Goal: Task Accomplishment & Management: Use online tool/utility

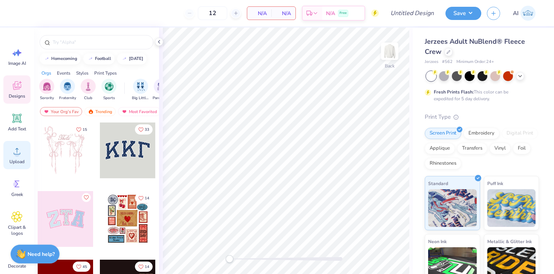
click at [10, 162] on span "Upload" at bounding box center [16, 162] width 15 height 6
click at [239, 14] on div at bounding box center [236, 13] width 10 height 10
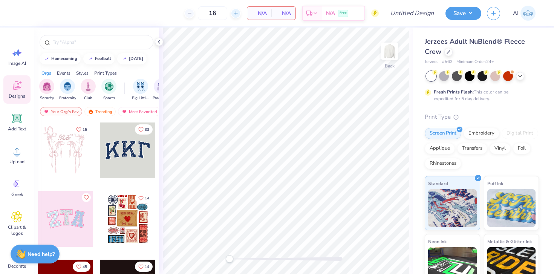
click at [239, 14] on div at bounding box center [236, 13] width 10 height 10
type input "20"
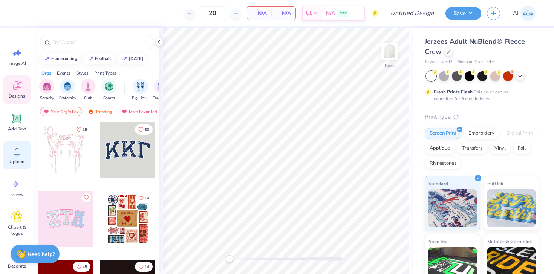
click at [18, 158] on div "Upload" at bounding box center [16, 155] width 27 height 28
click at [15, 159] on span "Upload" at bounding box center [16, 162] width 15 height 6
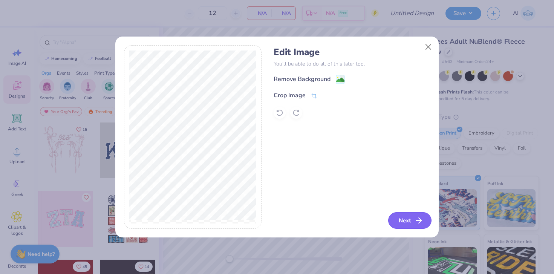
click at [419, 223] on icon "button" at bounding box center [418, 220] width 9 height 9
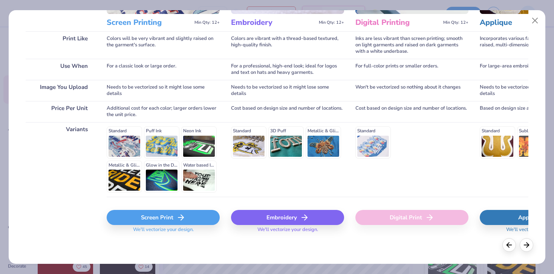
click at [274, 219] on div "Embroidery" at bounding box center [287, 217] width 113 height 15
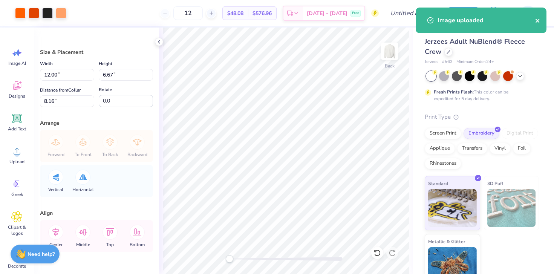
click at [537, 20] on icon "close" at bounding box center [537, 21] width 4 height 4
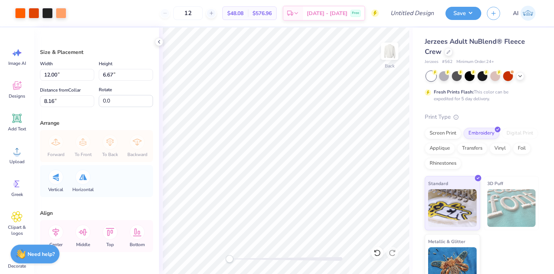
type input "4.88"
type input "2.71"
type input "8.17"
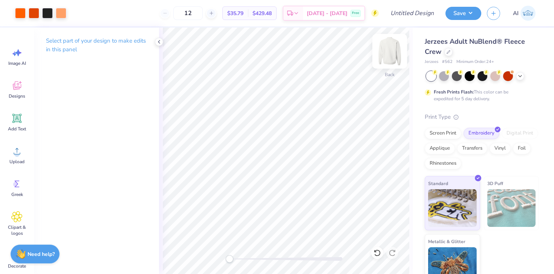
click at [390, 59] on img at bounding box center [390, 51] width 30 height 30
click at [390, 59] on img at bounding box center [389, 51] width 15 height 15
click at [415, 17] on input "Design Title" at bounding box center [421, 13] width 37 height 15
click at [462, 15] on button "Save" at bounding box center [463, 12] width 36 height 13
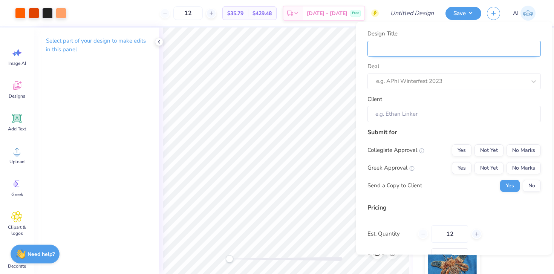
click at [415, 43] on input "Design Title" at bounding box center [453, 48] width 173 height 16
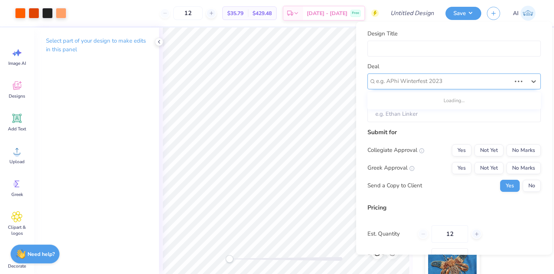
click at [414, 78] on div "e.g. APhi Winterfest 2023" at bounding box center [443, 81] width 135 height 9
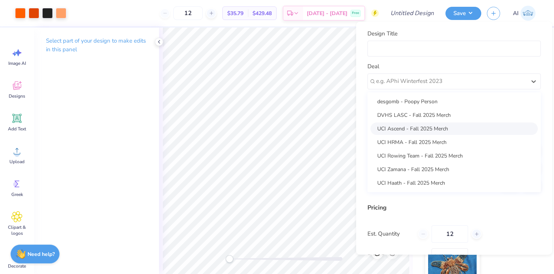
click at [404, 130] on div "UCI Ascend - Fall 2025 Merch" at bounding box center [453, 128] width 167 height 12
type input "[PERSON_NAME]"
type input "$35.79"
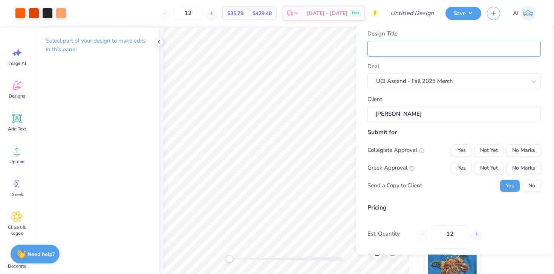
click at [403, 50] on input "Design Title" at bounding box center [453, 48] width 173 height 16
type input "U"
type input "UC"
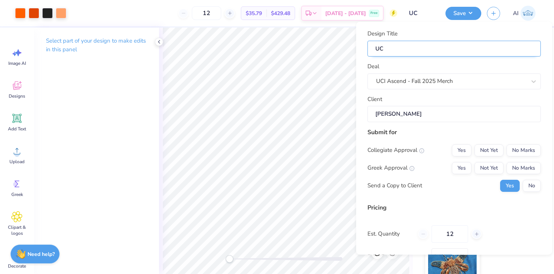
type input "UCI"
type input "UCI A"
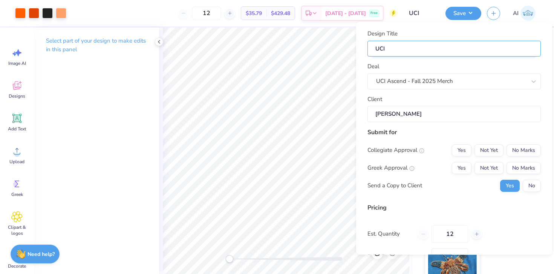
type input "UCI A"
type input "UCI As"
type input "UCI Asc"
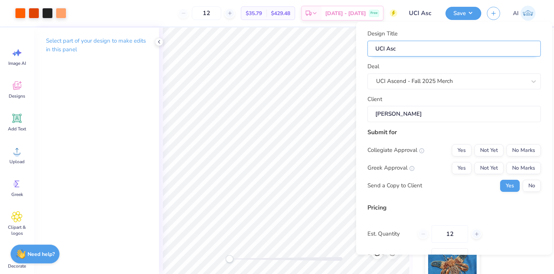
type input "UCI Asce"
type input "UCI Ascen"
type input "UCI Ascend"
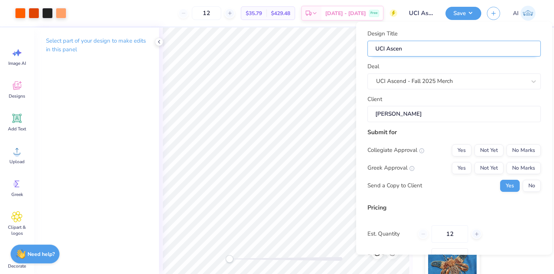
type input "UCI Ascend"
type input "UCI Ascend -"
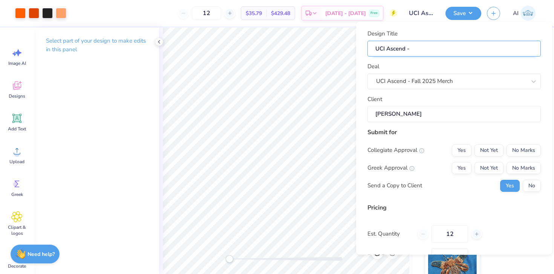
type input "UCI Ascend -"
type input "UCI Ascend - F"
type input "UCI Ascend - Fa"
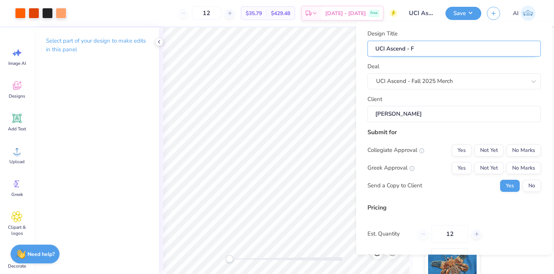
type input "UCI Ascend - Fa"
type input "UCI Ascend - Fal"
type input "UCI Ascend - Fall"
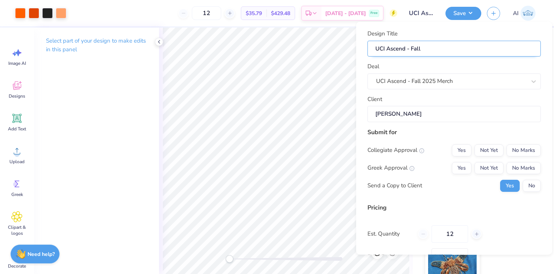
type input "UCI Ascend - Fall"
type input "UCI Ascend - Fall 2"
type input "UCI Ascend - Fall 20"
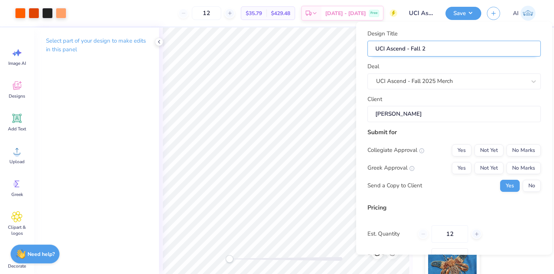
type input "UCI Ascend - Fall 20"
type input "UCI Ascend - Fall 202"
type input "UCI Ascend - Fall 2025"
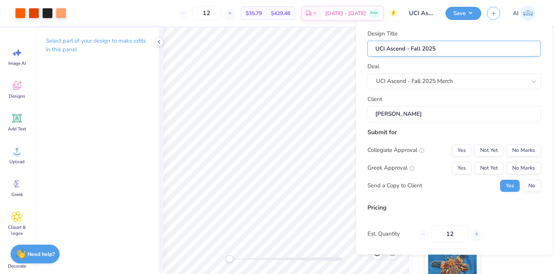
type input "UCI Ascend - Fall 2025"
type input "UCI Ascend - Fall 2025 M"
type input "UCI Ascend - Fall 2025 Me"
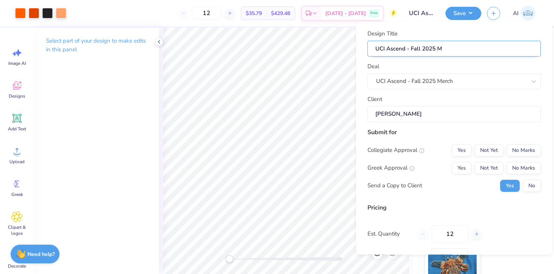
type input "UCI Ascend - Fall 2025 Me"
type input "UCI Ascend - Fall 2025 Mer"
type input "UCI Ascend - Fall 2025 Merc"
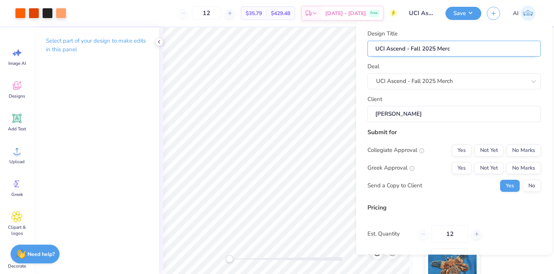
type input "UCI Ascend - Fall 2025 Merch"
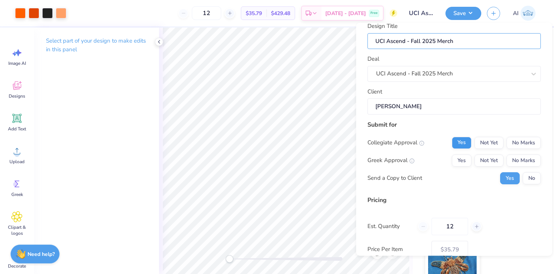
type input "UCI Ascend - Fall 2025 Merch"
click at [470, 144] on button "Yes" at bounding box center [462, 142] width 20 height 12
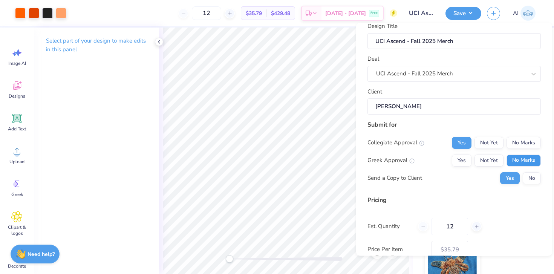
click at [531, 163] on button "No Marks" at bounding box center [523, 160] width 34 height 12
type input "$35.79"
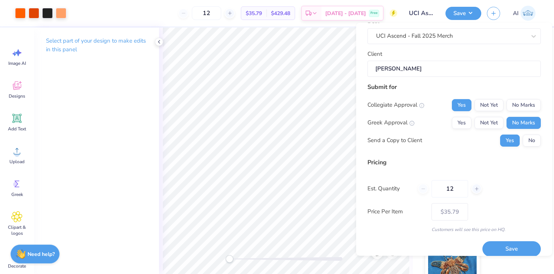
scroll to position [54, 0]
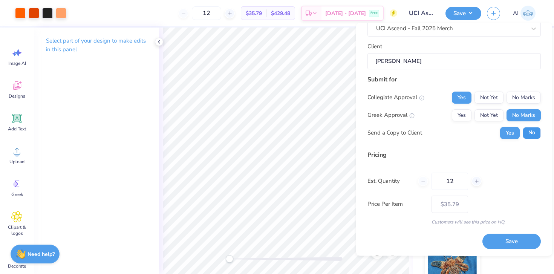
click at [531, 133] on button "No" at bounding box center [532, 133] width 18 height 12
click at [454, 181] on input "12" at bounding box center [449, 181] width 37 height 17
type input "20"
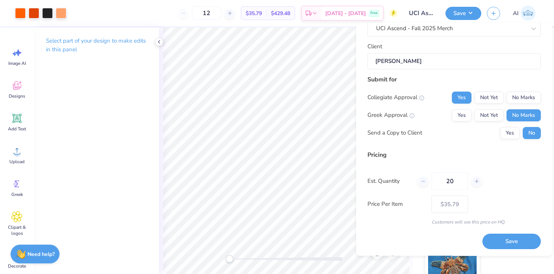
type input "20"
type input "– –"
type input "20"
click at [498, 180] on div "Est. Quantity 20" at bounding box center [453, 181] width 173 height 17
click at [497, 238] on button "Save" at bounding box center [511, 241] width 58 height 15
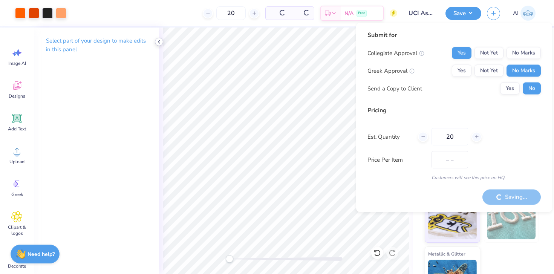
type input "$30.05"
click at [160, 45] on div at bounding box center [159, 42] width 8 height 8
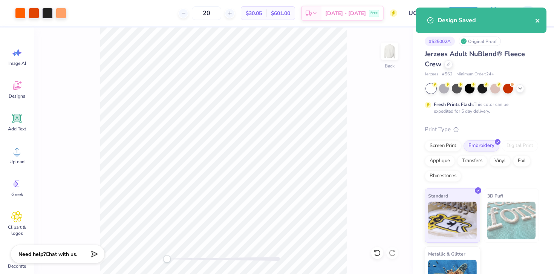
click at [535, 20] on icon "close" at bounding box center [537, 21] width 5 height 6
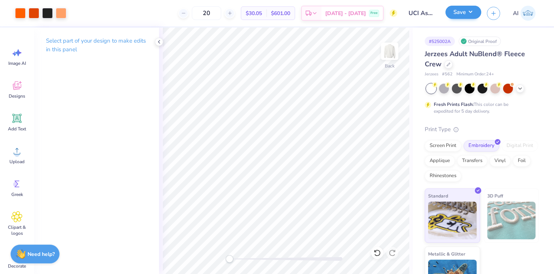
click at [462, 14] on button "Save" at bounding box center [463, 12] width 36 height 13
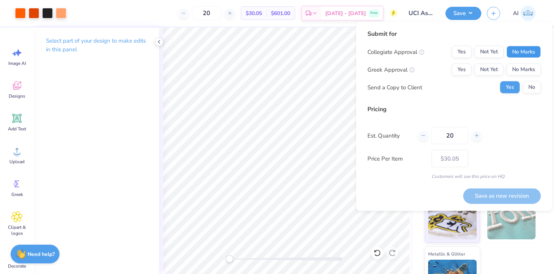
click at [527, 52] on button "No Marks" at bounding box center [523, 52] width 34 height 12
click at [465, 69] on button "Yes" at bounding box center [462, 70] width 20 height 12
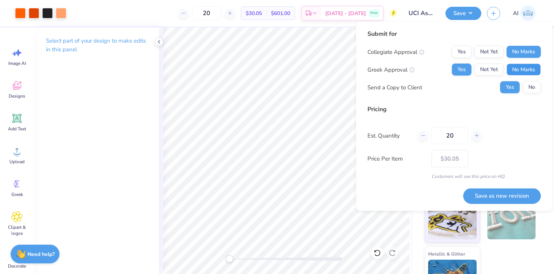
click at [525, 71] on button "No Marks" at bounding box center [523, 70] width 34 height 12
click at [532, 86] on button "No" at bounding box center [532, 87] width 18 height 12
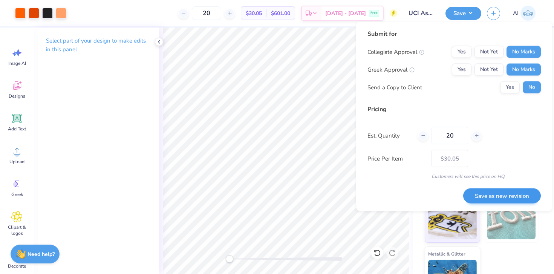
click at [500, 196] on button "Save as new revision" at bounding box center [502, 195] width 78 height 15
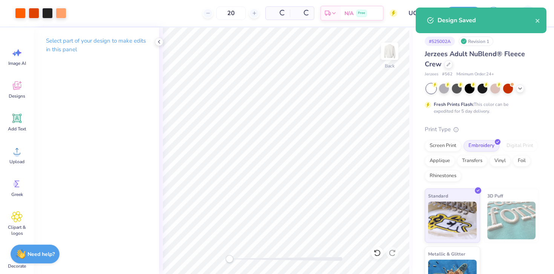
type input "$30.05"
